Goal: Information Seeking & Learning: Stay updated

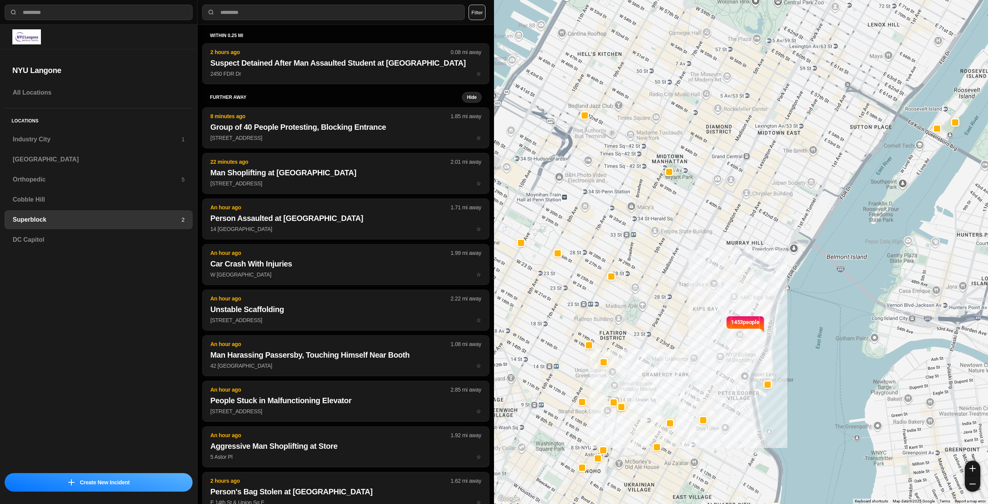
select select "*"
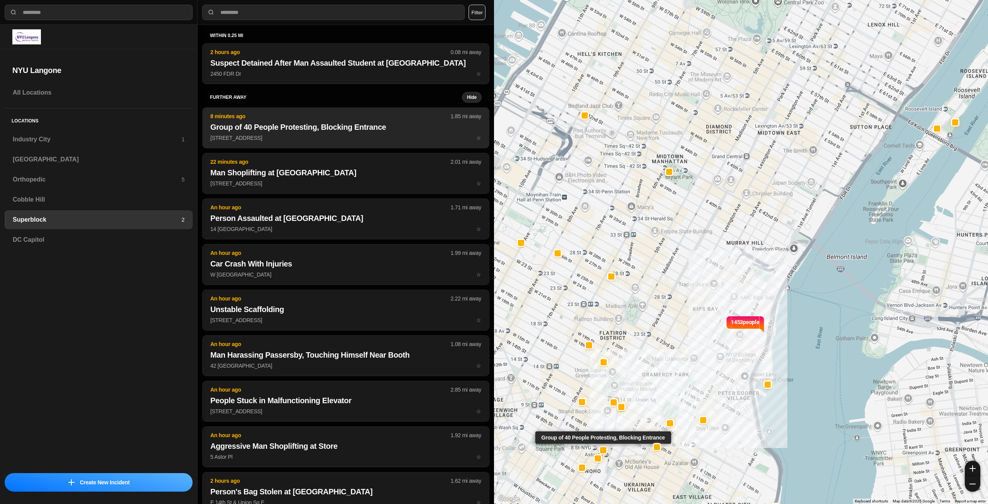
click at [336, 132] on h2 "Group of 40 People Protesting, Blocking Entrance" at bounding box center [345, 127] width 271 height 11
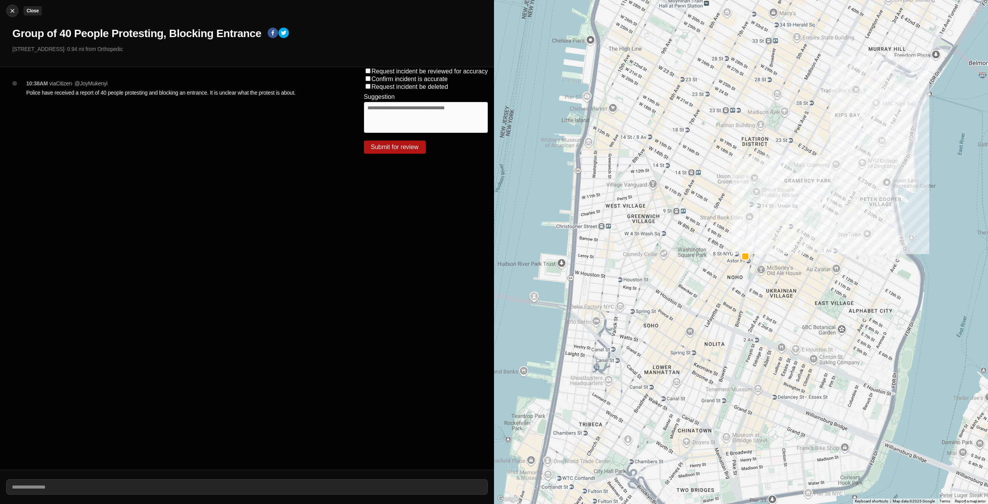
click at [13, 11] on img at bounding box center [12, 11] width 8 height 8
select select "*"
